Goal: Task Accomplishment & Management: Use online tool/utility

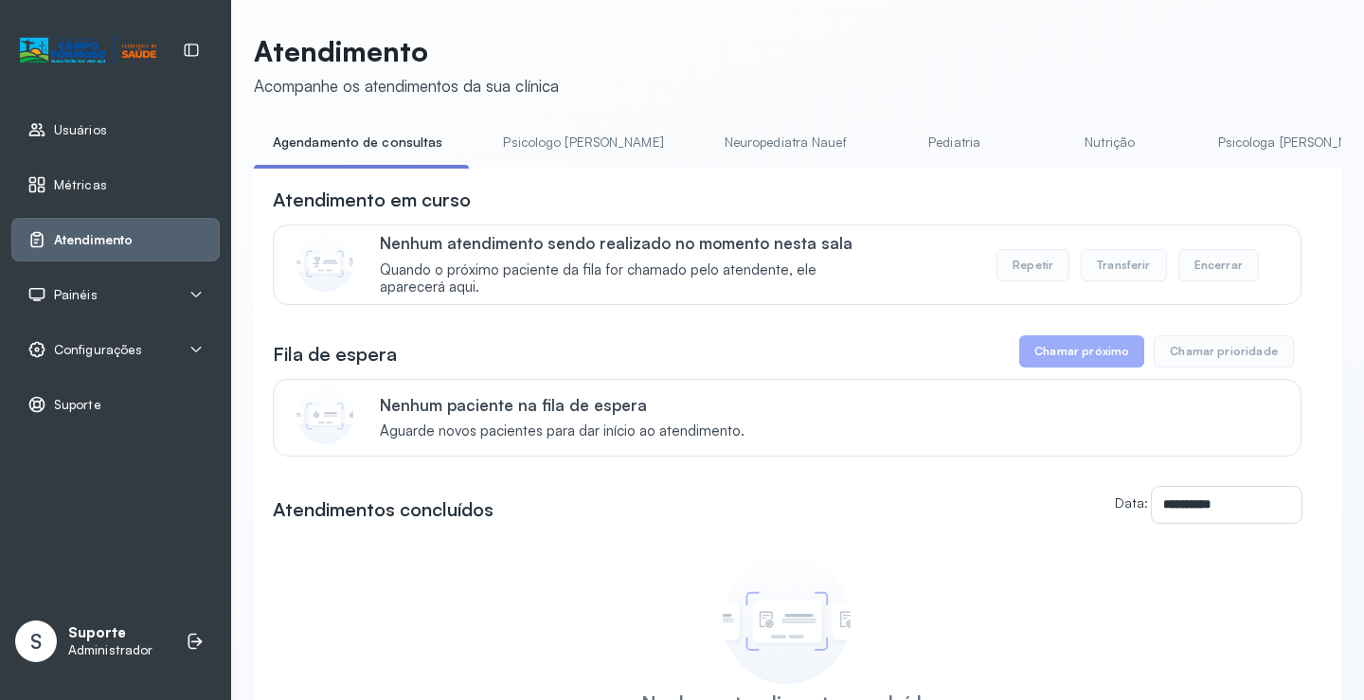
click at [611, 192] on div "Atendimento em curso" at bounding box center [787, 200] width 1029 height 27
click at [1203, 144] on link "Triagem" at bounding box center [1269, 142] width 133 height 31
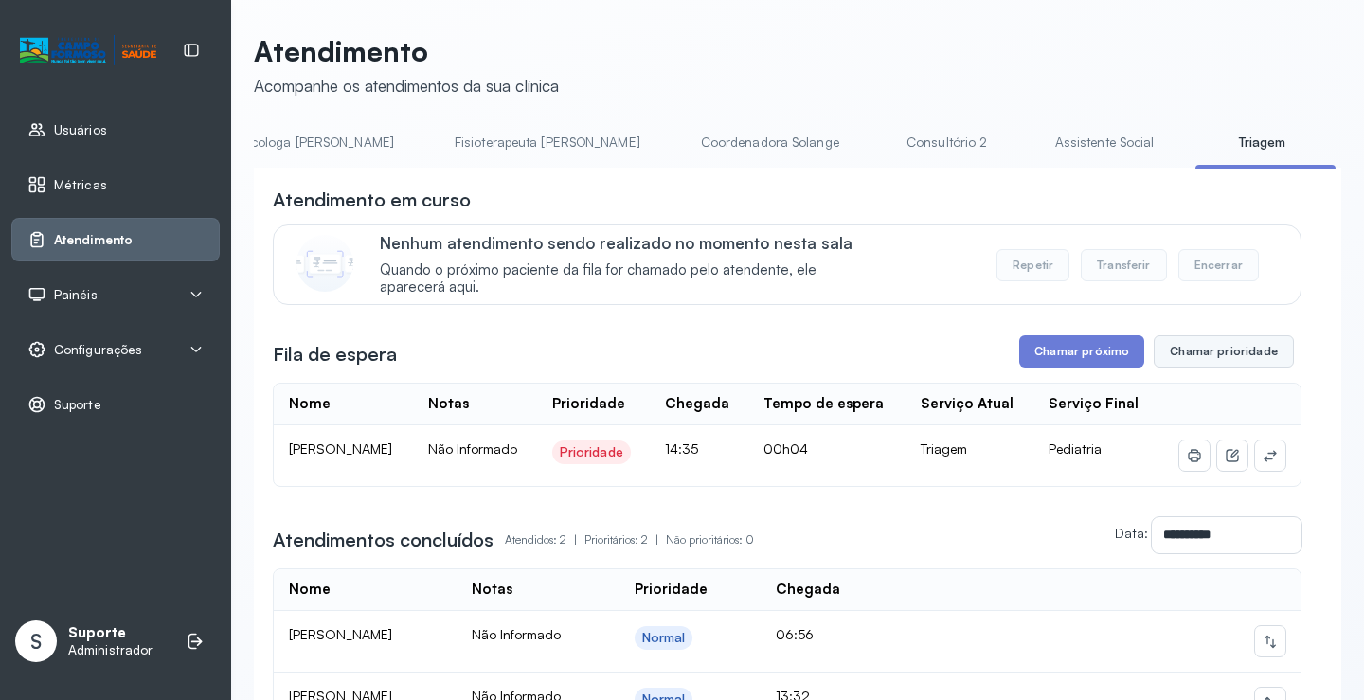
click at [1228, 352] on button "Chamar prioridade" at bounding box center [1224, 351] width 140 height 32
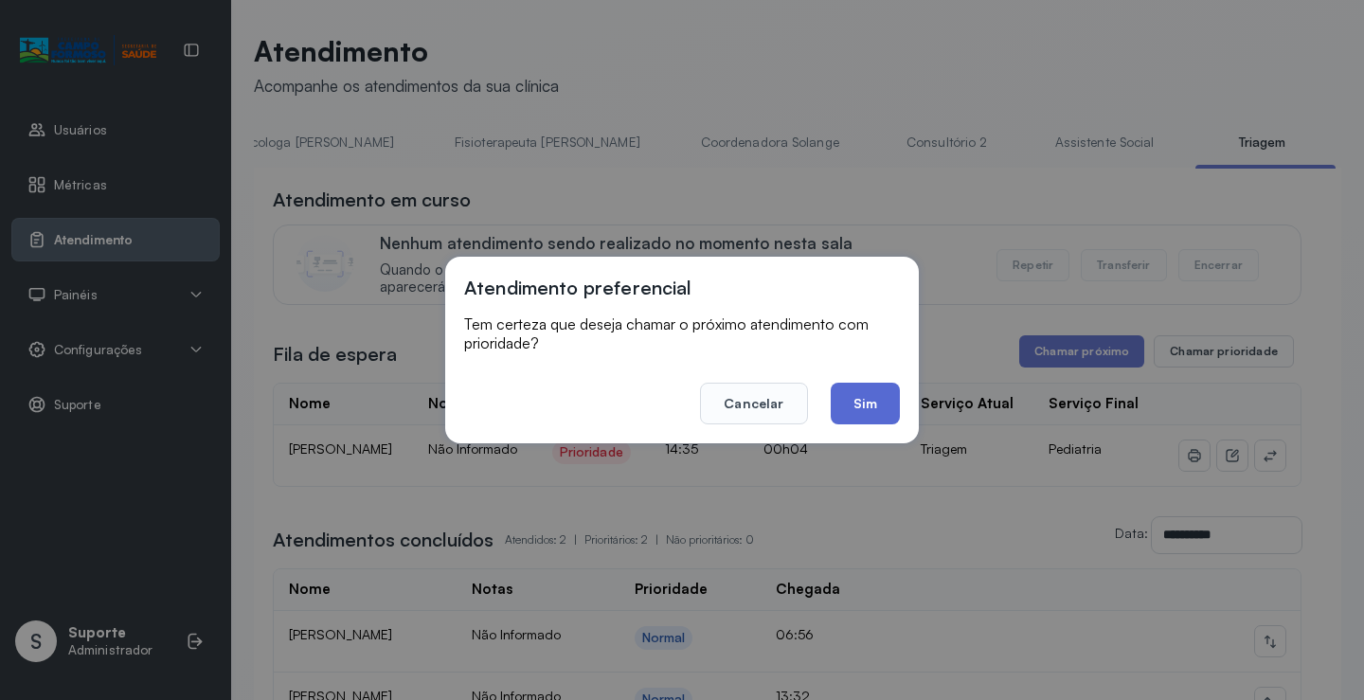
click at [864, 404] on button "Sim" at bounding box center [865, 404] width 69 height 42
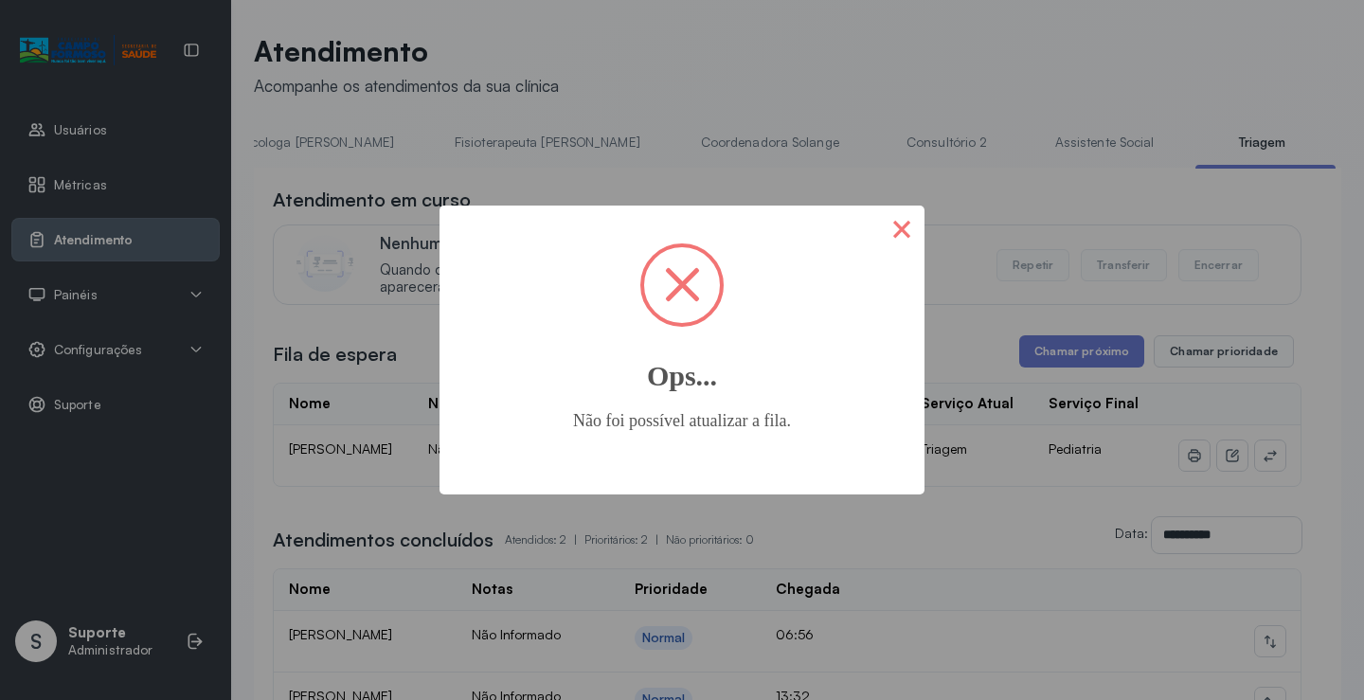
click at [909, 236] on button "×" at bounding box center [901, 228] width 45 height 45
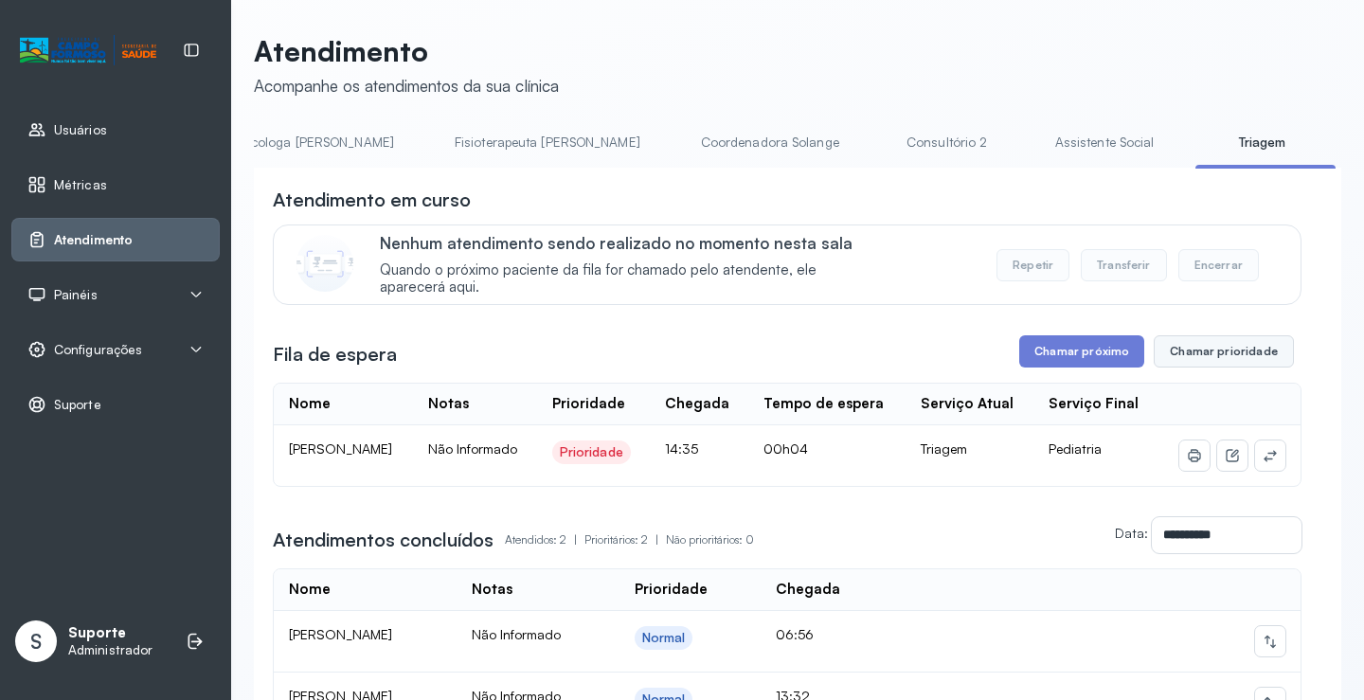
click at [1196, 356] on button "Chamar prioridade" at bounding box center [1224, 351] width 140 height 32
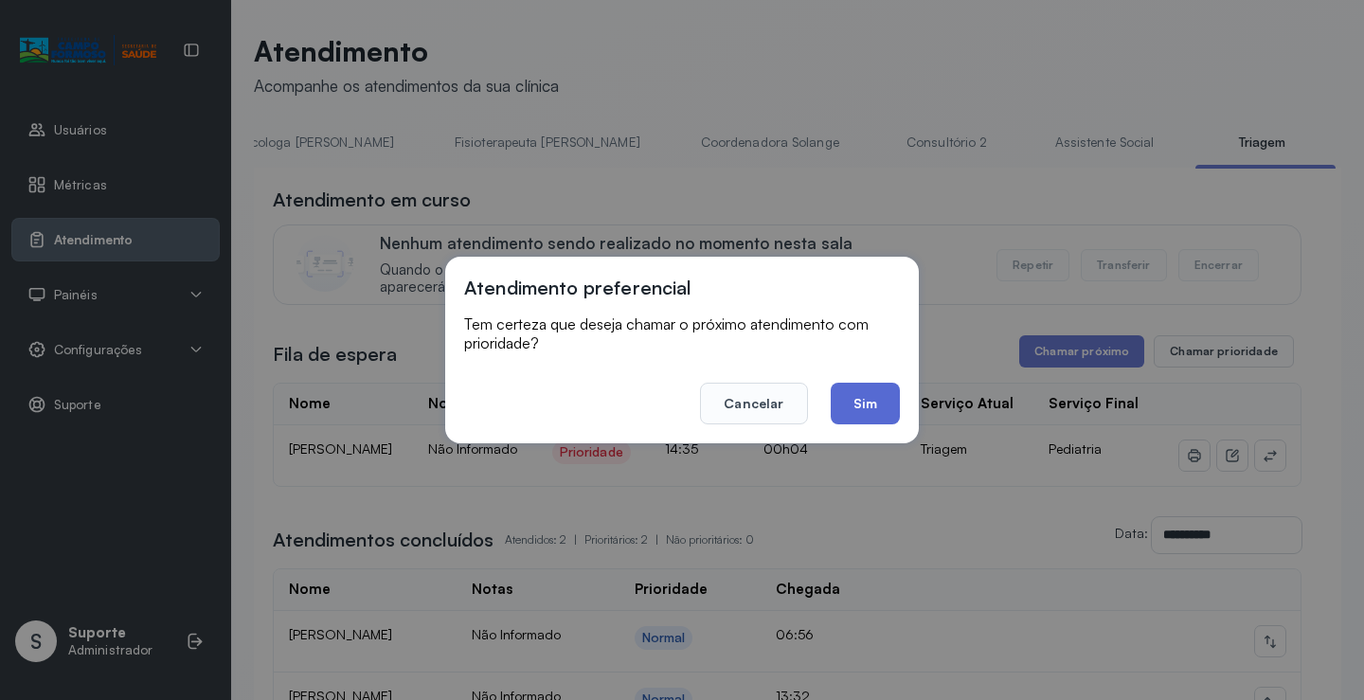
click at [875, 408] on button "Sim" at bounding box center [865, 404] width 69 height 42
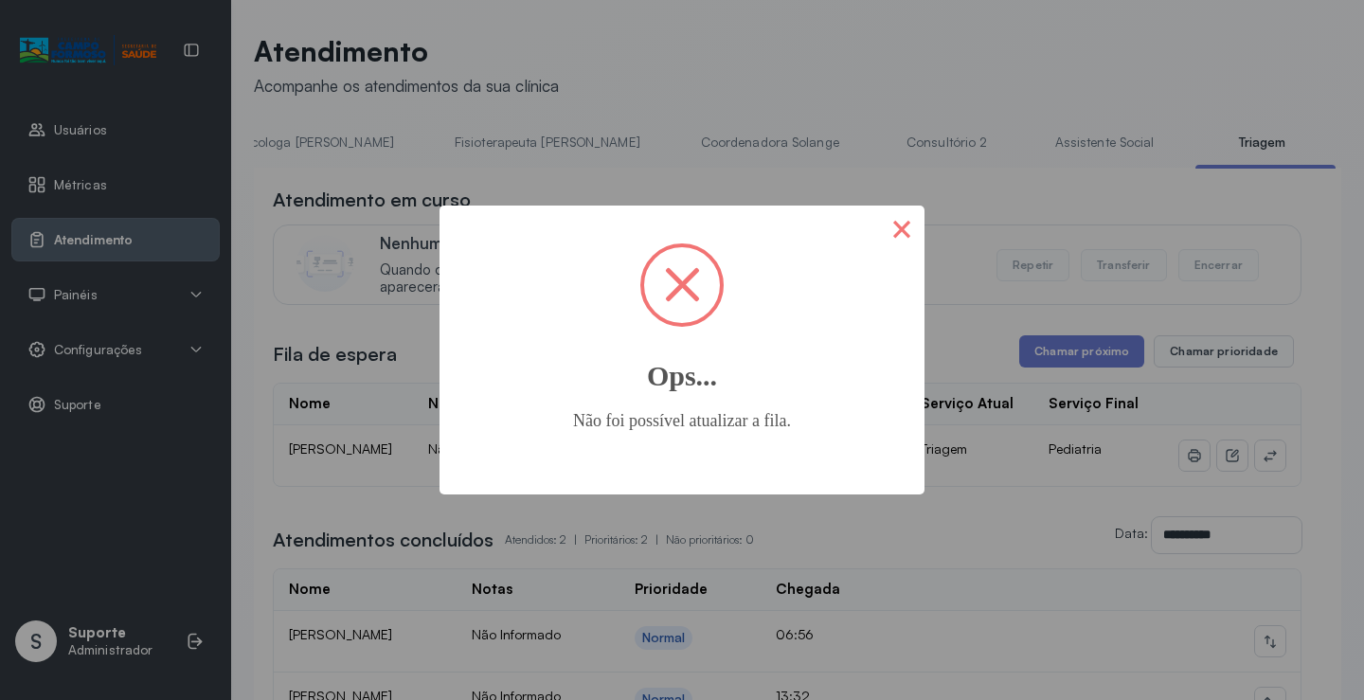
click at [897, 225] on button "×" at bounding box center [901, 228] width 45 height 45
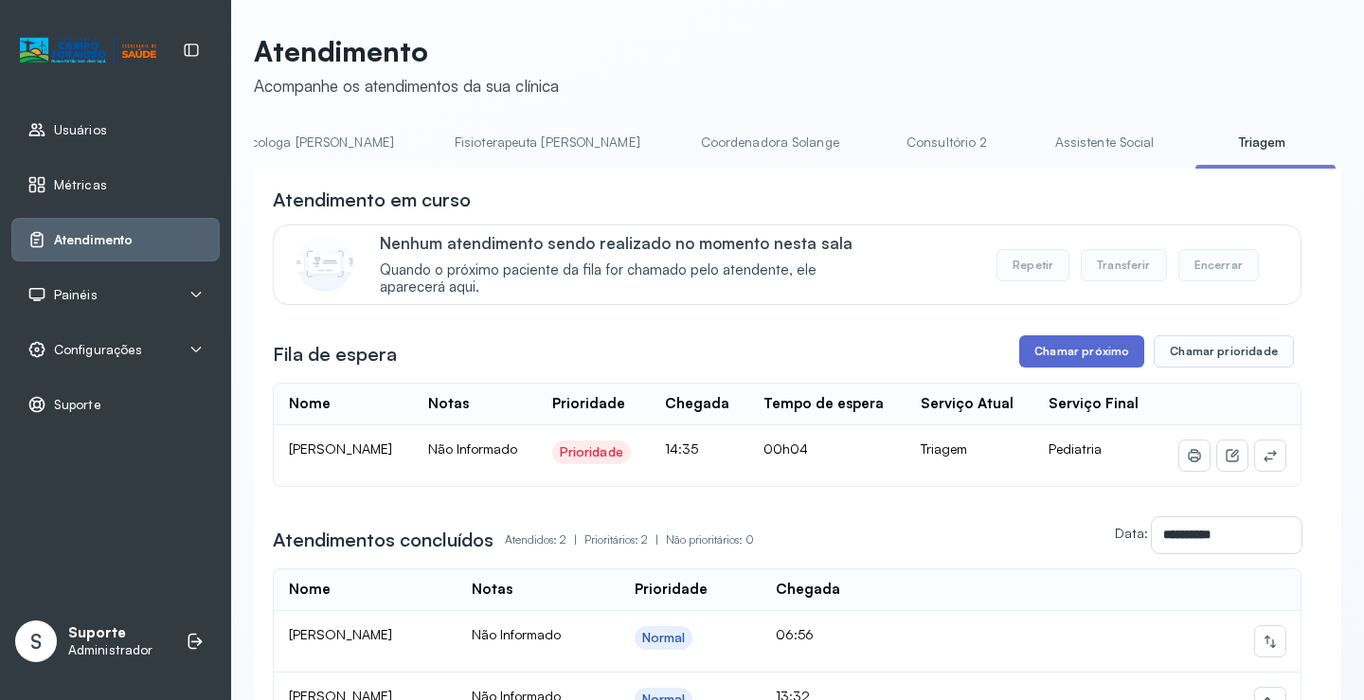
click at [1093, 353] on button "Chamar próximo" at bounding box center [1081, 351] width 125 height 32
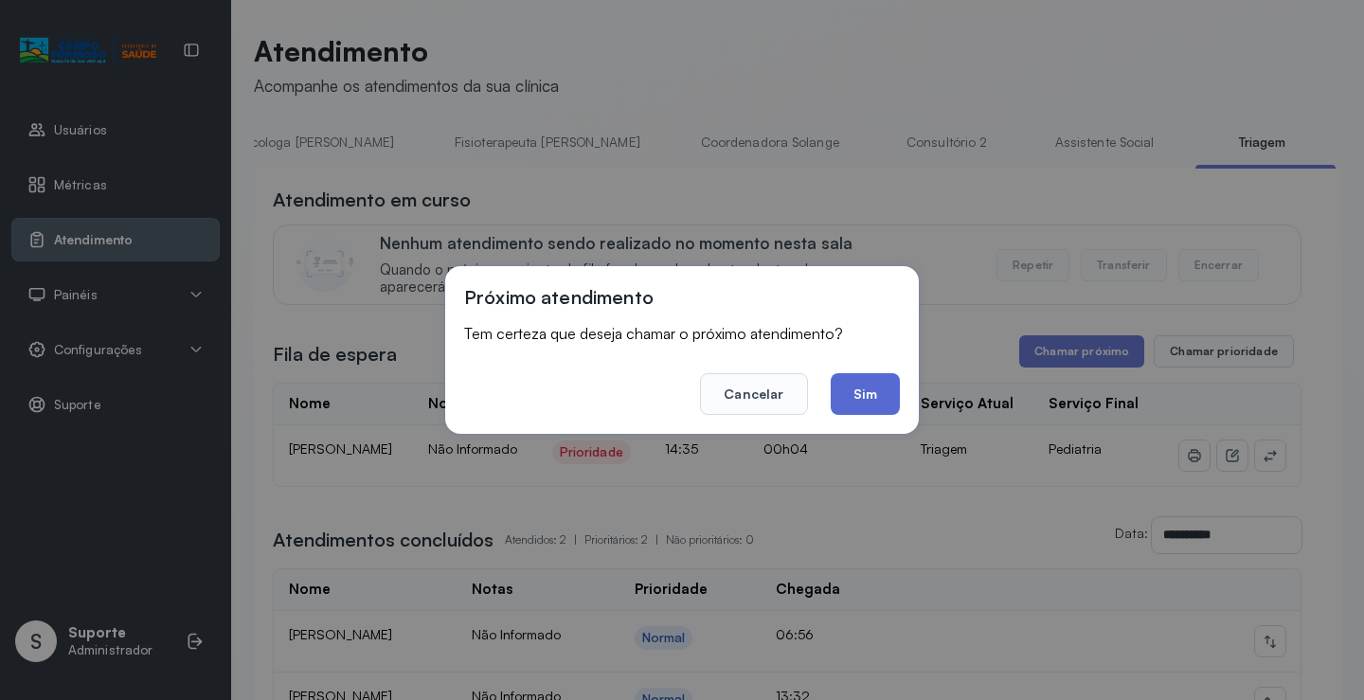
click at [877, 395] on button "Sim" at bounding box center [865, 394] width 69 height 42
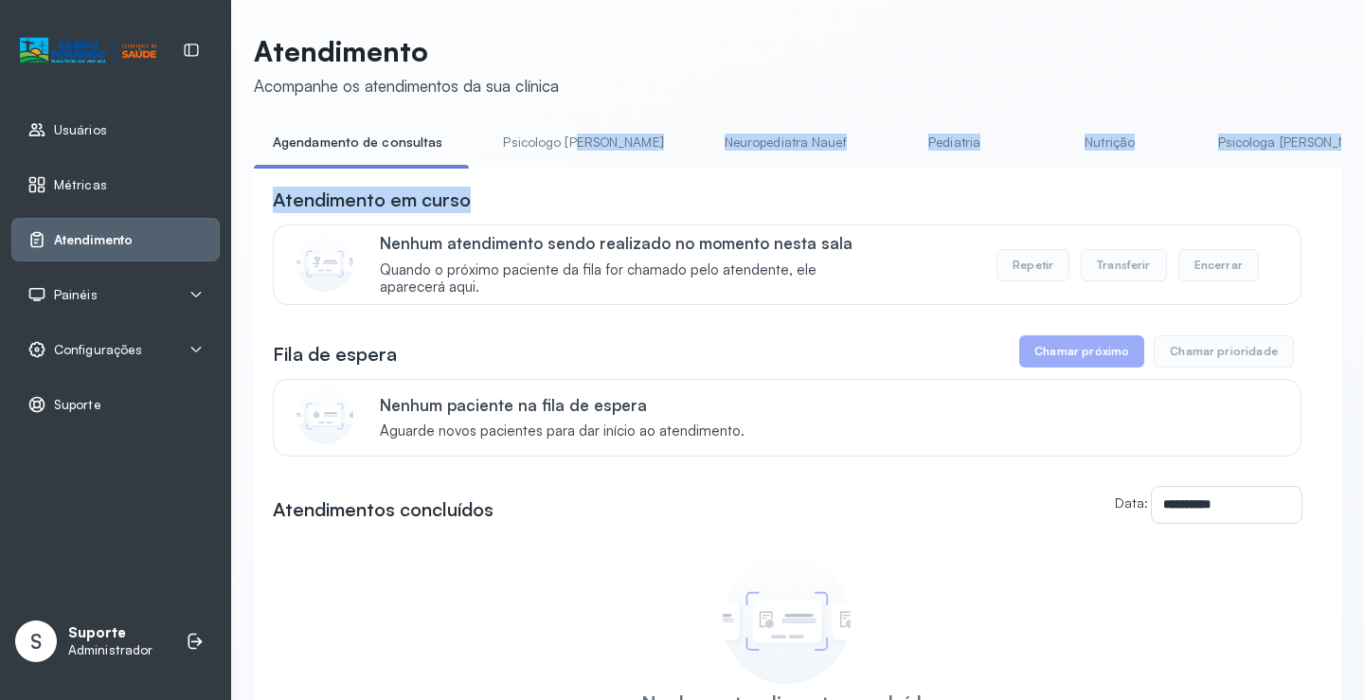
drag, startPoint x: 581, startPoint y: 168, endPoint x: 650, endPoint y: 174, distance: 69.5
click at [650, 174] on div "**********" at bounding box center [798, 498] width 1088 height 743
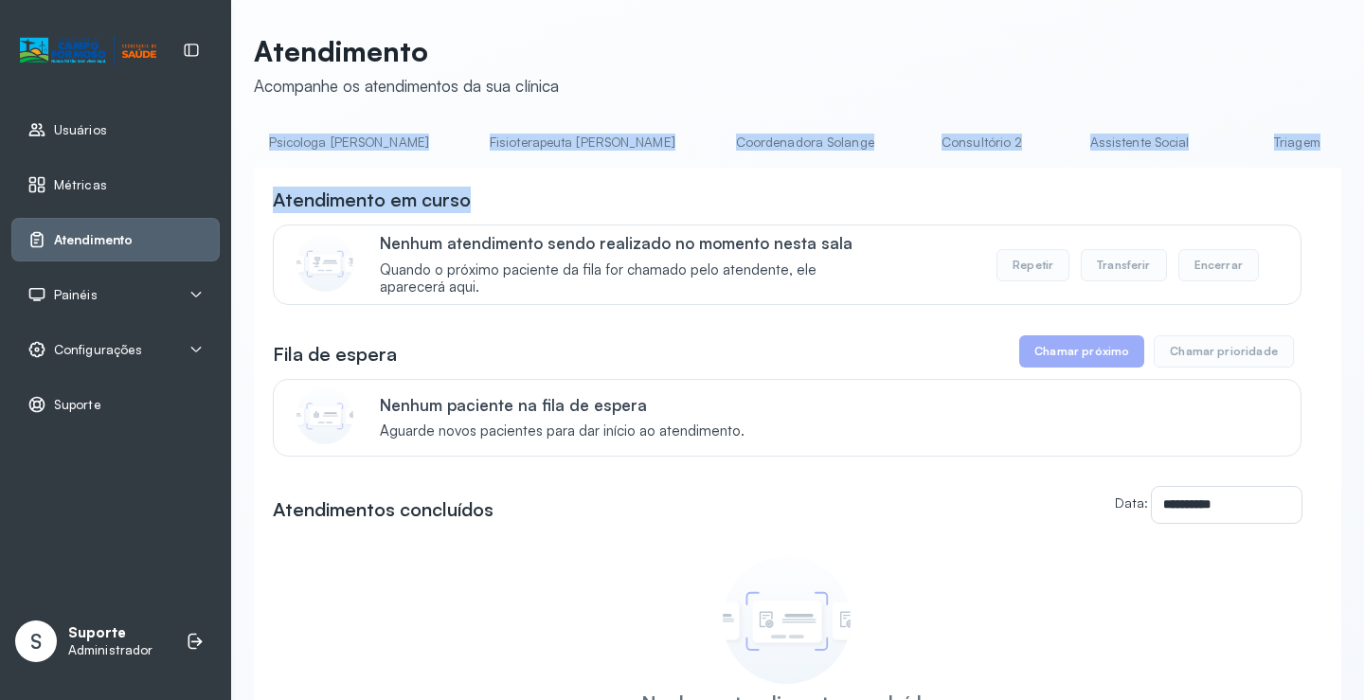
scroll to position [0, 1032]
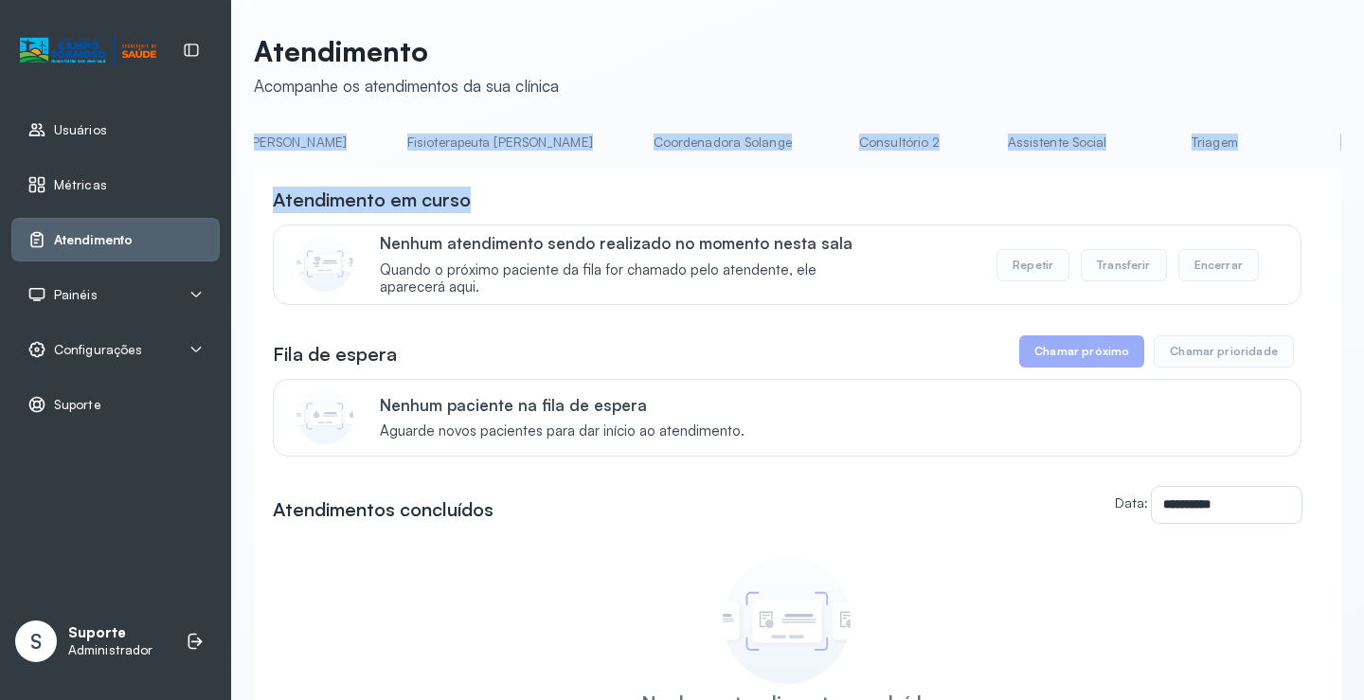
click at [1148, 138] on link "Triagem" at bounding box center [1214, 142] width 133 height 31
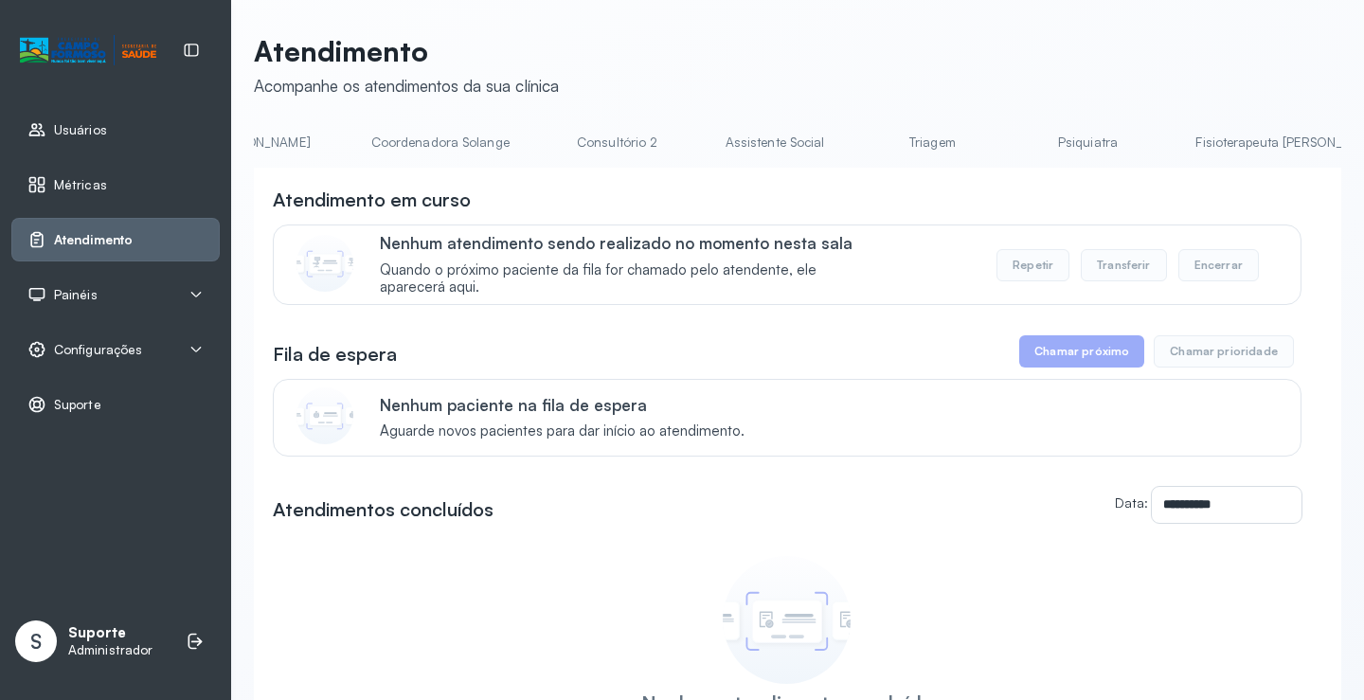
scroll to position [0, 1316]
click at [864, 142] on link "Triagem" at bounding box center [930, 142] width 133 height 31
